Goal: Use online tool/utility: Utilize a website feature to perform a specific function

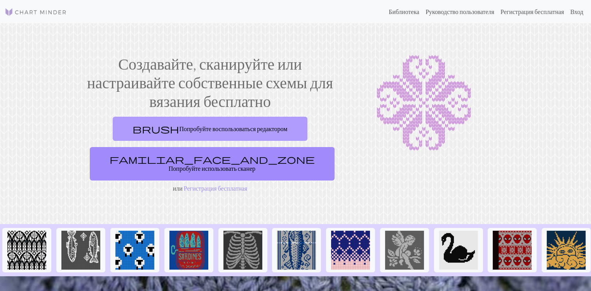
click at [256, 122] on link "brush Попробуйте воспользоваться редактором" at bounding box center [210, 129] width 194 height 24
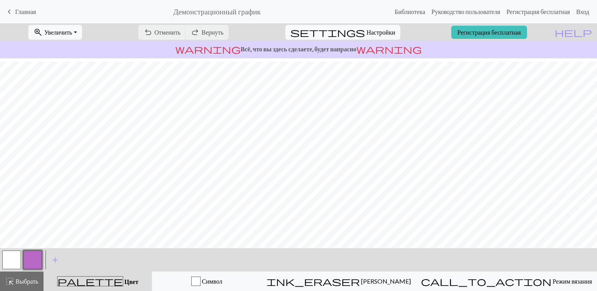
scroll to position [39, 0]
click at [294, 50] on ya-tr-span "Всё, что вы здесь сделаете, будет напрасно" at bounding box center [299, 48] width 116 height 7
click at [24, 12] on ya-tr-span "Главная" at bounding box center [25, 11] width 21 height 7
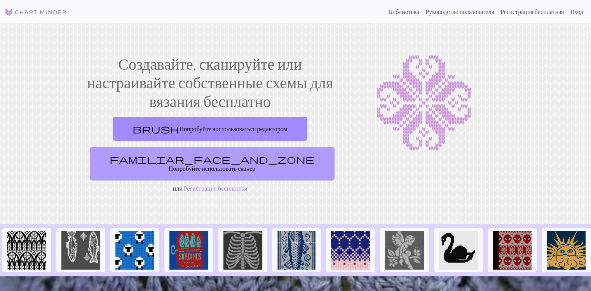
click at [223, 164] on ya-tr-span "Попробуйте использовать сканер" at bounding box center [212, 167] width 87 height 7
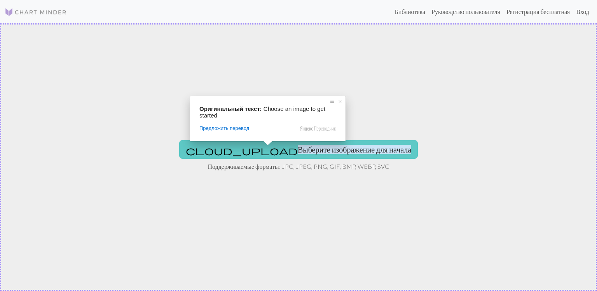
click at [298, 153] on ya-tr-span "Выберите изображение для начала" at bounding box center [355, 149] width 114 height 9
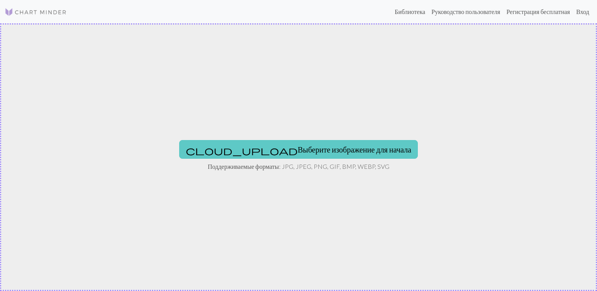
type input "C:\fakepath\схема ковер ракушка_page-0001 — копия.jpg"
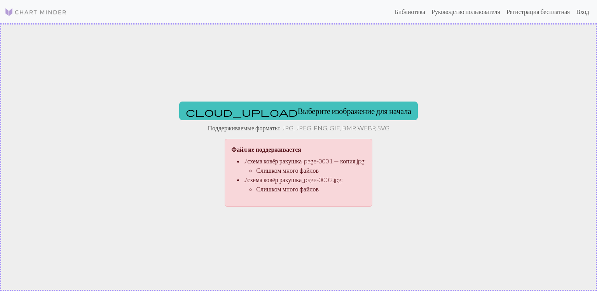
click at [394, 223] on div "cloud_upload Выберите изображение для начала Поддерживаемые форматы: JPG, JPEG,…" at bounding box center [298, 157] width 597 height 268
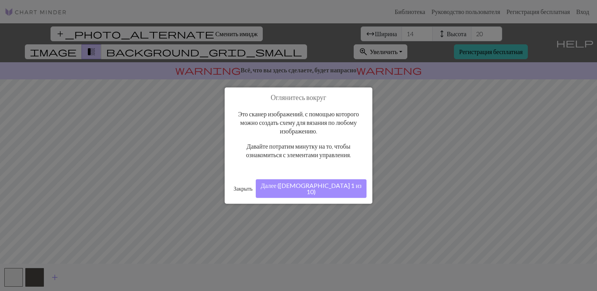
click at [347, 188] on button "Далее ([DEMOGRAPHIC_DATA] 1 из 10)" at bounding box center [311, 188] width 111 height 19
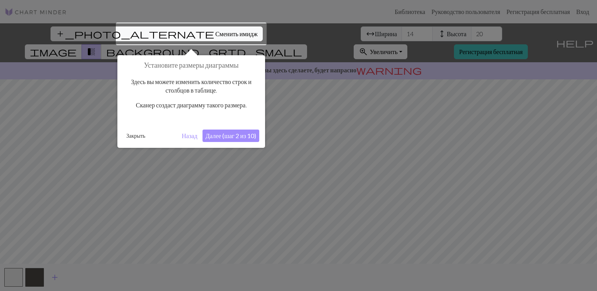
click at [230, 138] on ya-tr-span "Далее (шаг 2 из 10)" at bounding box center [231, 135] width 51 height 7
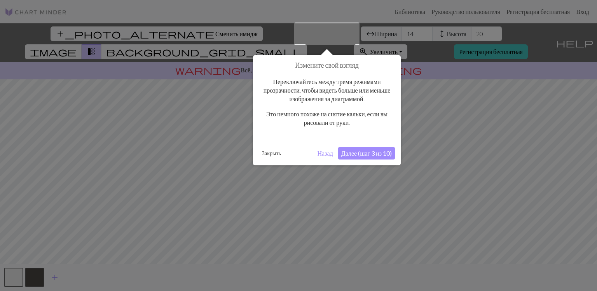
click at [371, 156] on ya-tr-span "Далее (шаг 3 из 10)" at bounding box center [366, 152] width 51 height 7
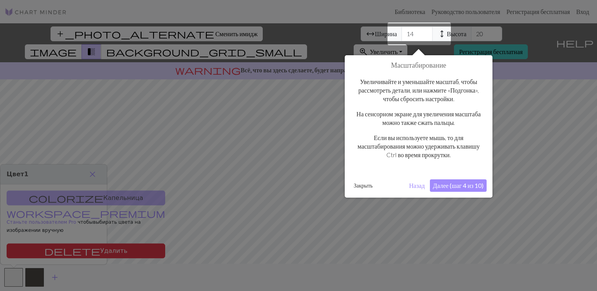
click at [465, 164] on div "Увеличивайте и уменьшайте масштаб, чтобы рассмотреть детали, или нажмите «Подго…" at bounding box center [419, 122] width 136 height 104
click at [467, 178] on div "Масштабирование Увеличивайте и уменьшайте масштаб, чтобы рассмотреть детали, ил…" at bounding box center [419, 126] width 148 height 142
click at [471, 187] on ya-tr-span "Далее (шаг 4 из 10)" at bounding box center [458, 185] width 51 height 7
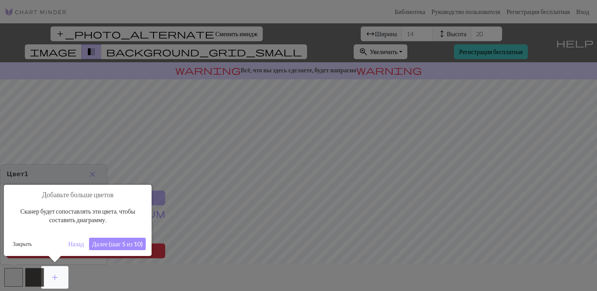
click at [139, 238] on button "Далее (шаг 5 из 10)" at bounding box center [117, 244] width 57 height 12
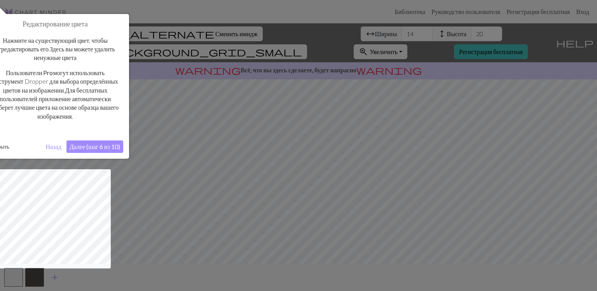
click at [113, 148] on ya-tr-span "Далее (шаг 6 из 10)" at bounding box center [95, 146] width 51 height 7
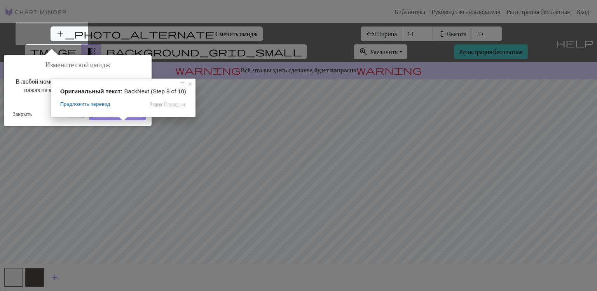
click at [121, 121] on span at bounding box center [123, 119] width 10 height 5
click at [115, 117] on ya-tr-span "Далее (шаг 8 из 10)" at bounding box center [117, 113] width 51 height 7
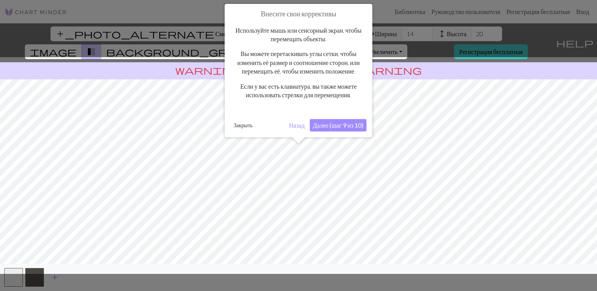
click at [333, 129] on ya-tr-span "Далее (шаг 9 из 10)" at bounding box center [338, 124] width 51 height 7
